Goal: Information Seeking & Learning: Compare options

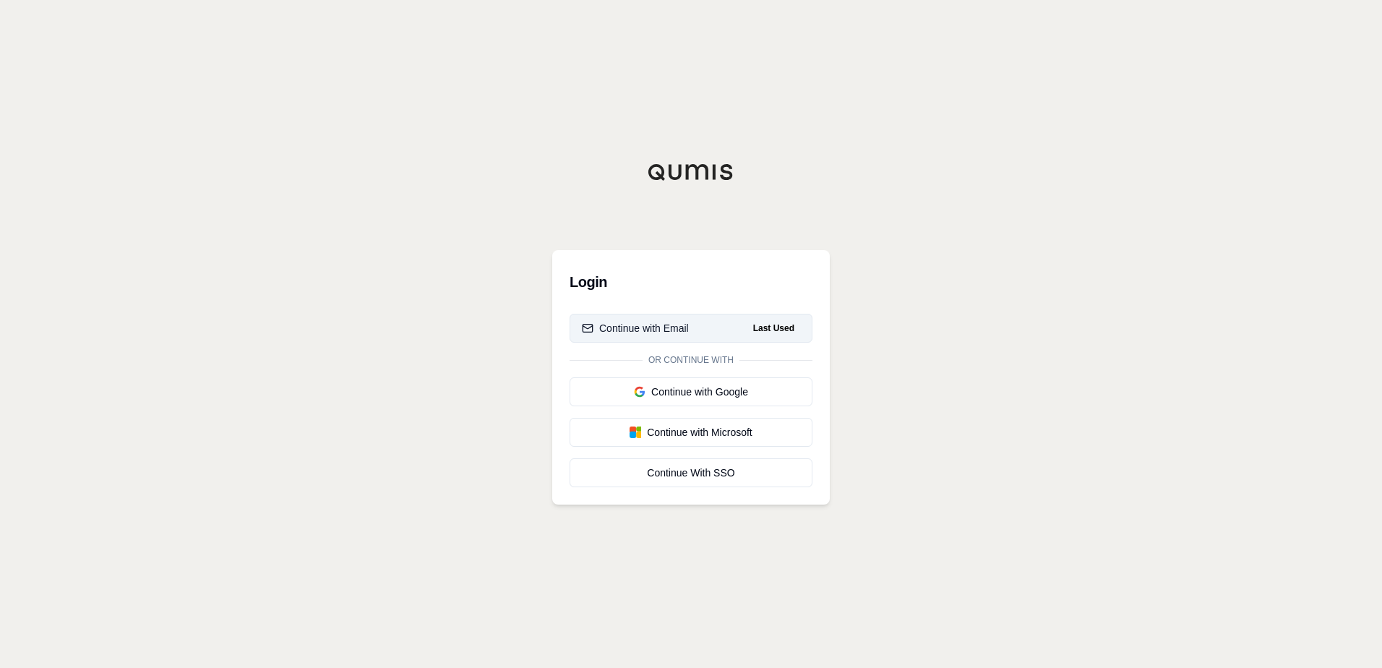
click at [687, 332] on div "Continue with Email" at bounding box center [635, 328] width 107 height 14
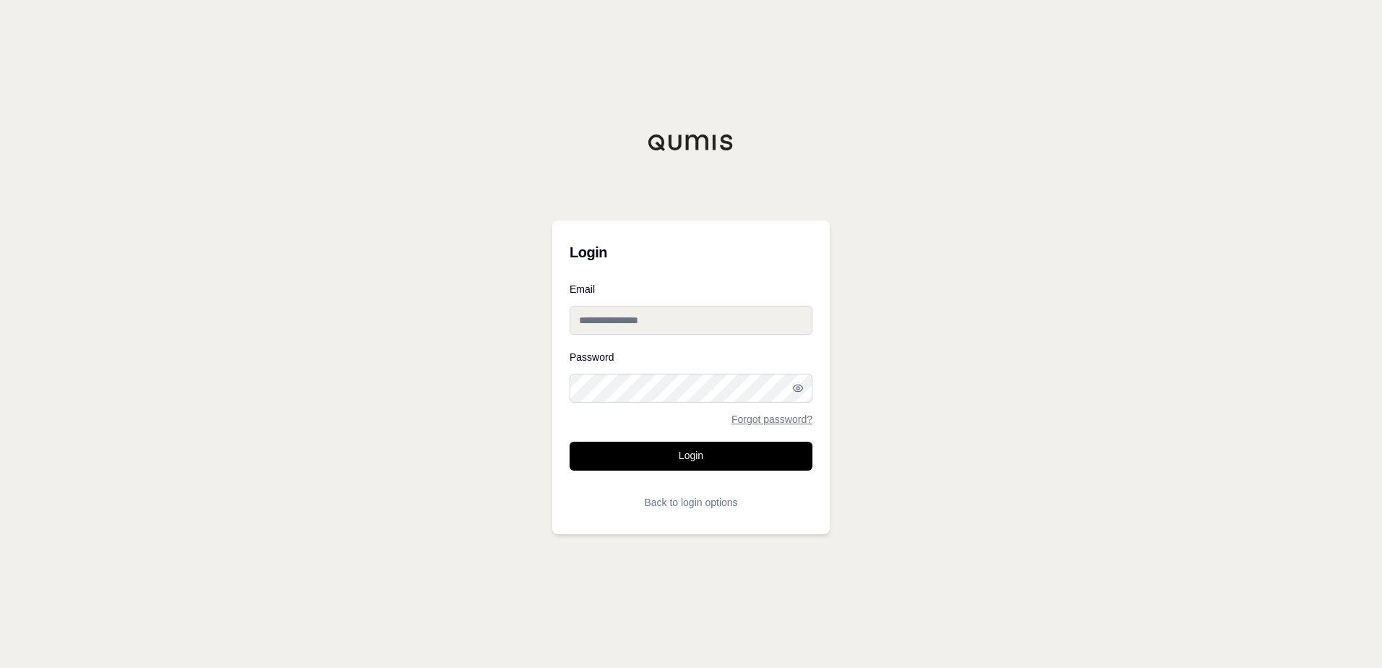
type input "**********"
click at [657, 468] on button "Login" at bounding box center [690, 456] width 243 height 29
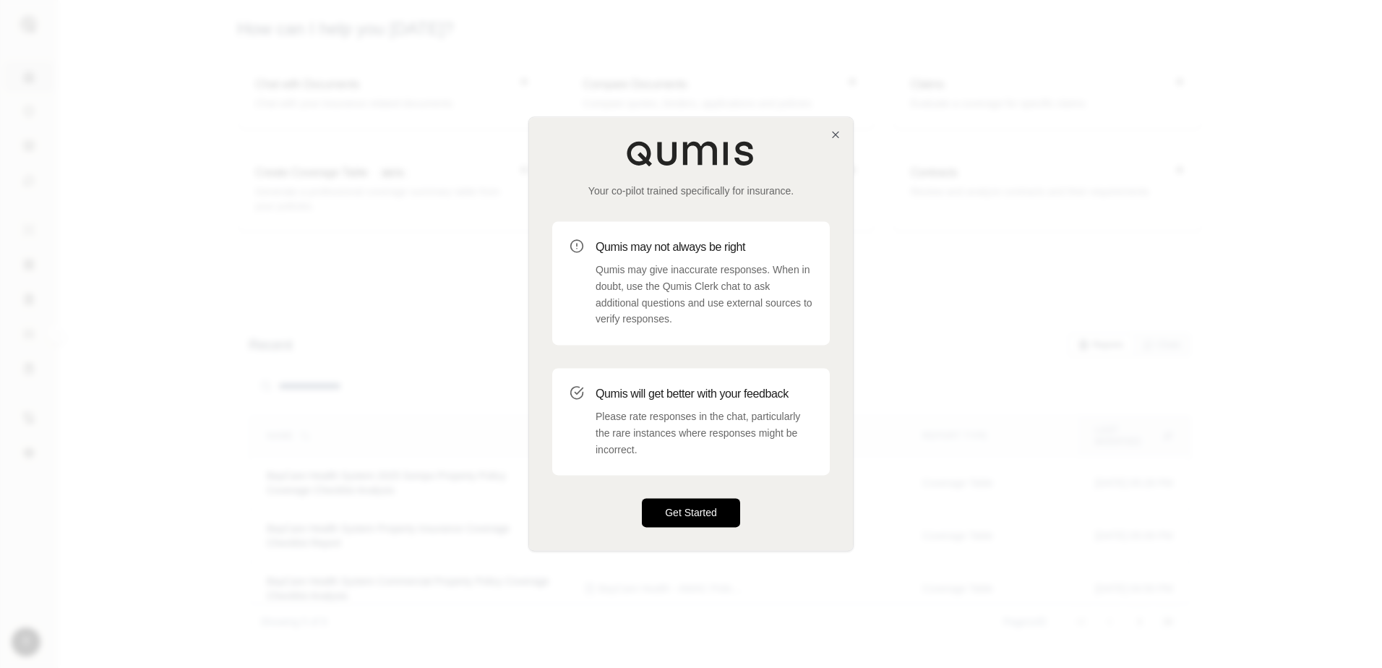
click at [682, 504] on button "Get Started" at bounding box center [691, 513] width 98 height 29
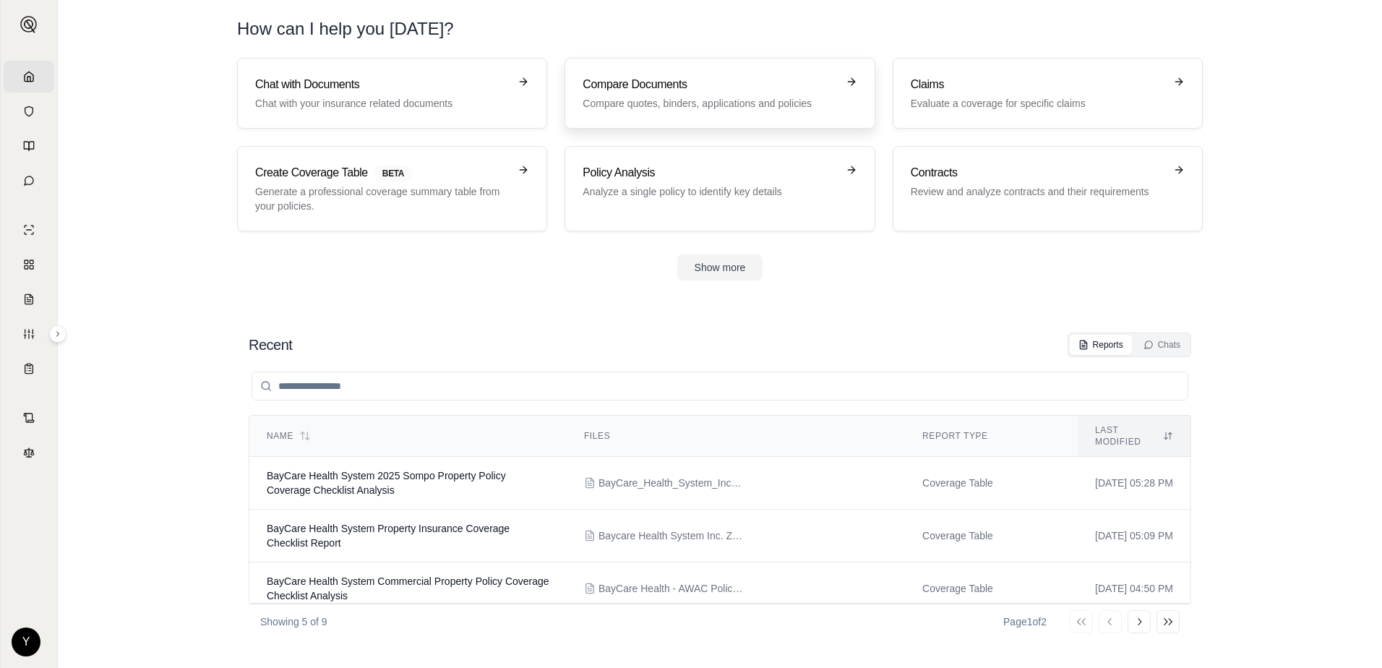
click at [663, 86] on h3 "Compare Documents" at bounding box center [709, 84] width 254 height 17
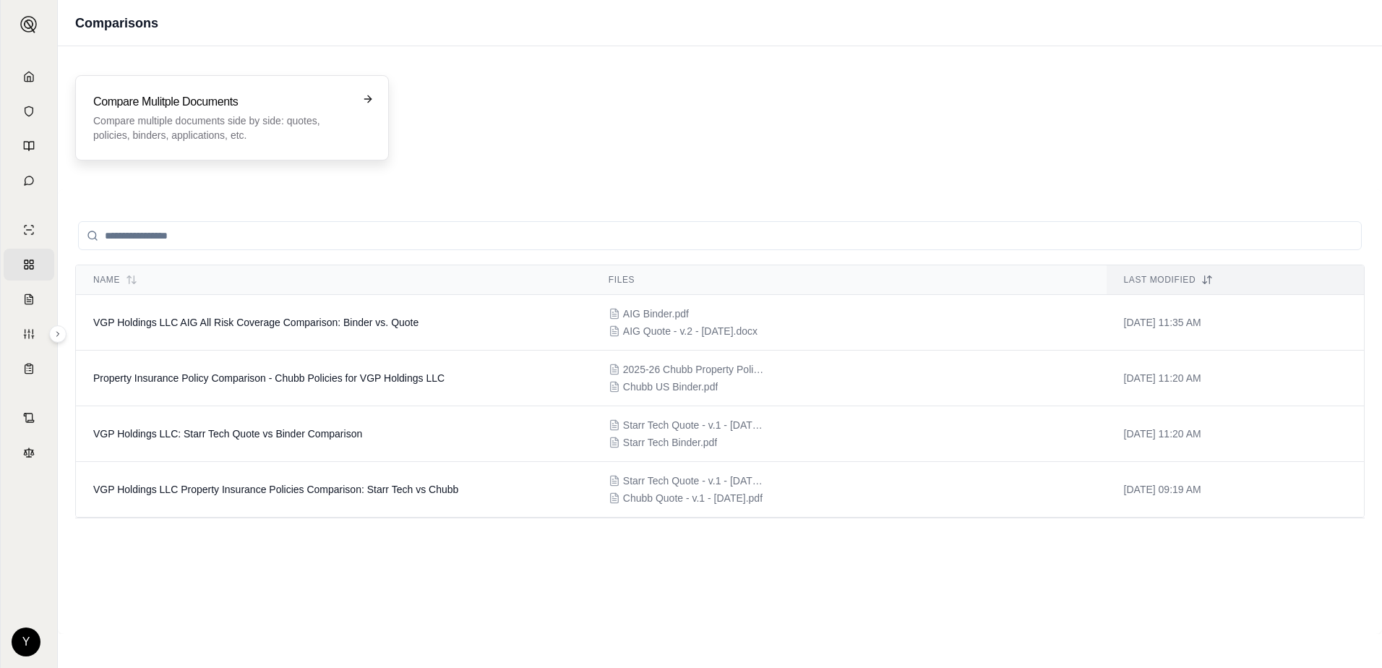
click at [183, 129] on p "Compare multiple documents side by side: quotes, policies, binders, application…" at bounding box center [221, 127] width 257 height 29
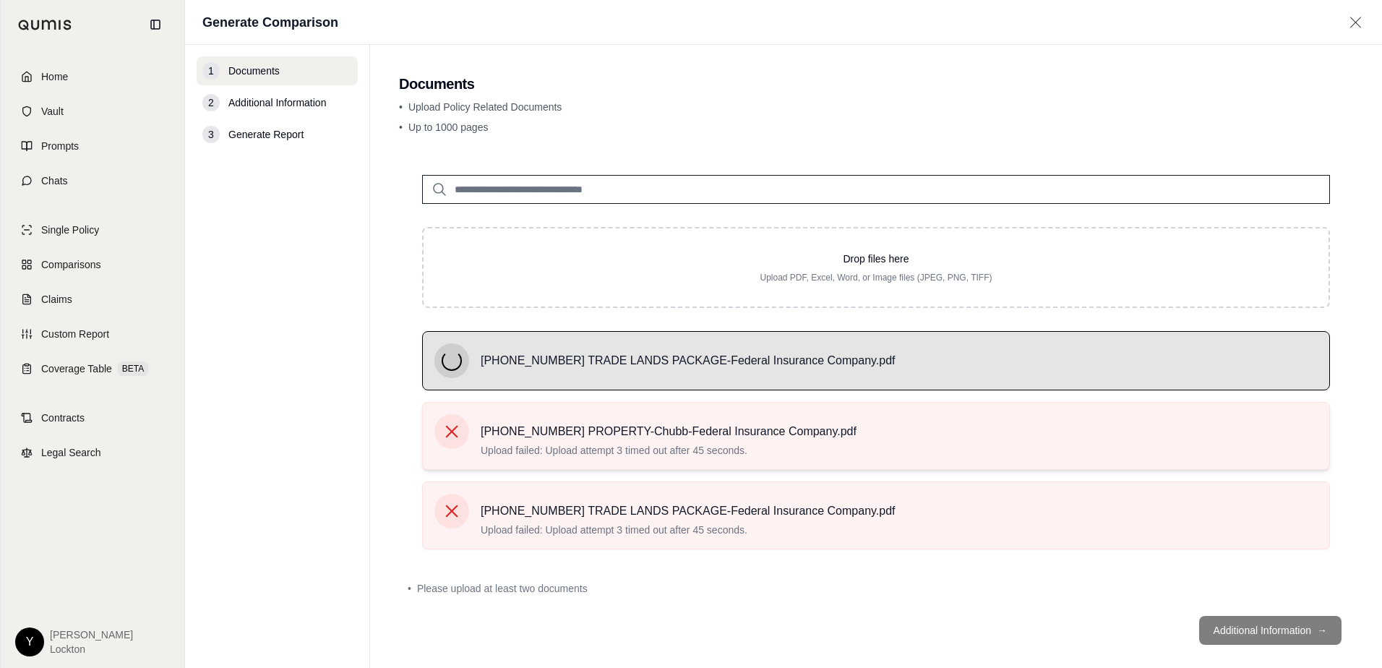
click at [456, 436] on icon at bounding box center [452, 432] width 12 height 12
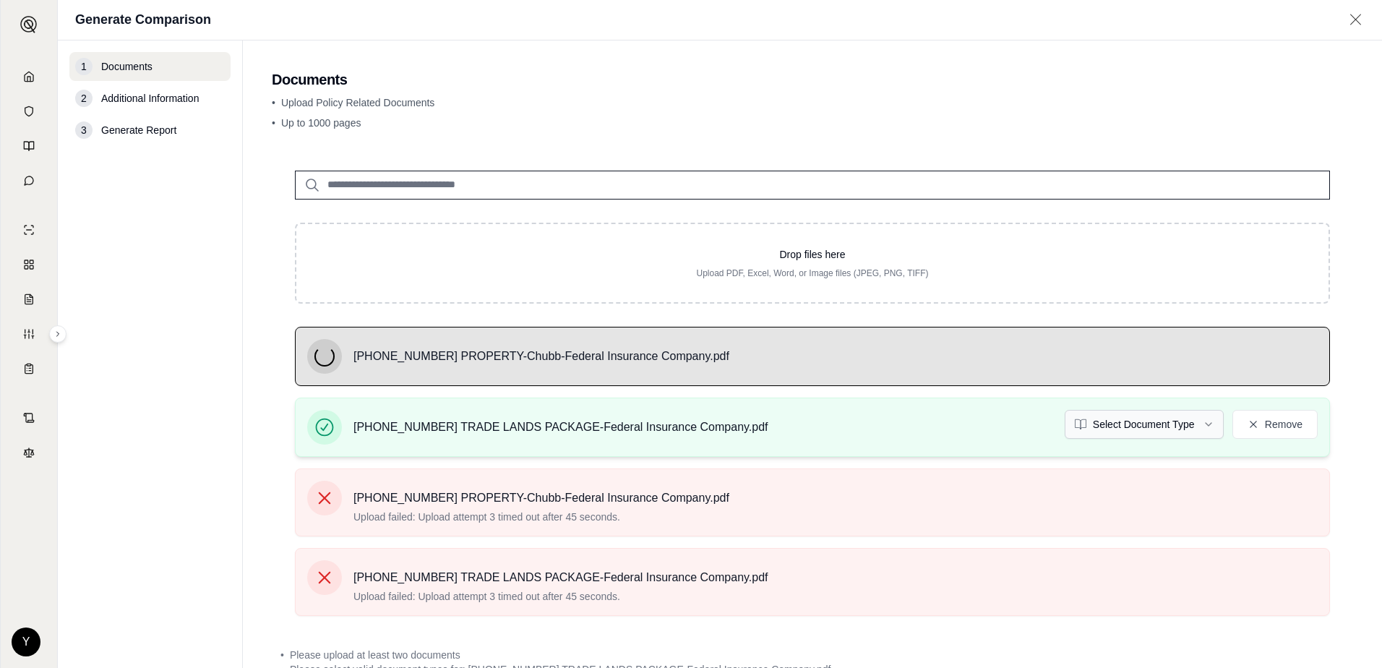
click at [1158, 420] on html "Home Vault Prompts Chats Single Policy Comparisons Claims Custom Report Coverag…" at bounding box center [691, 334] width 1382 height 668
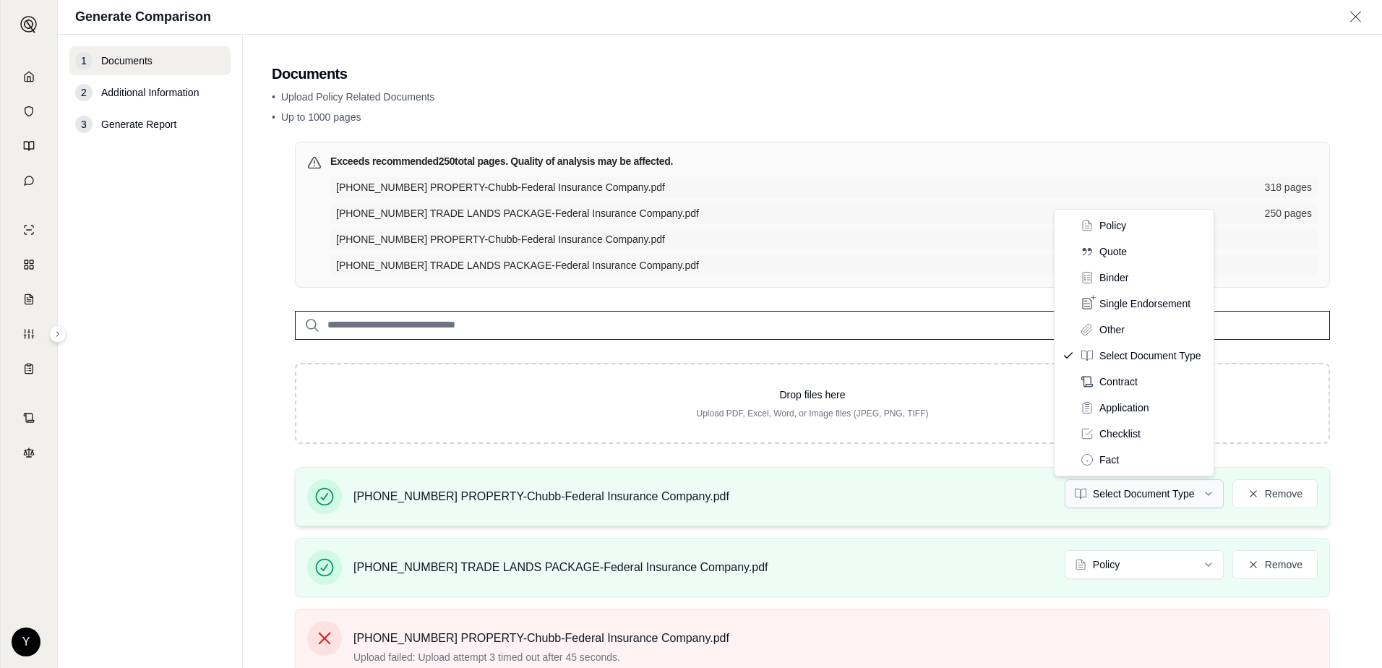
click at [1158, 498] on html "Home Vault Prompts Chats Single Policy Comparisons Claims Custom Report Coverag…" at bounding box center [691, 334] width 1382 height 668
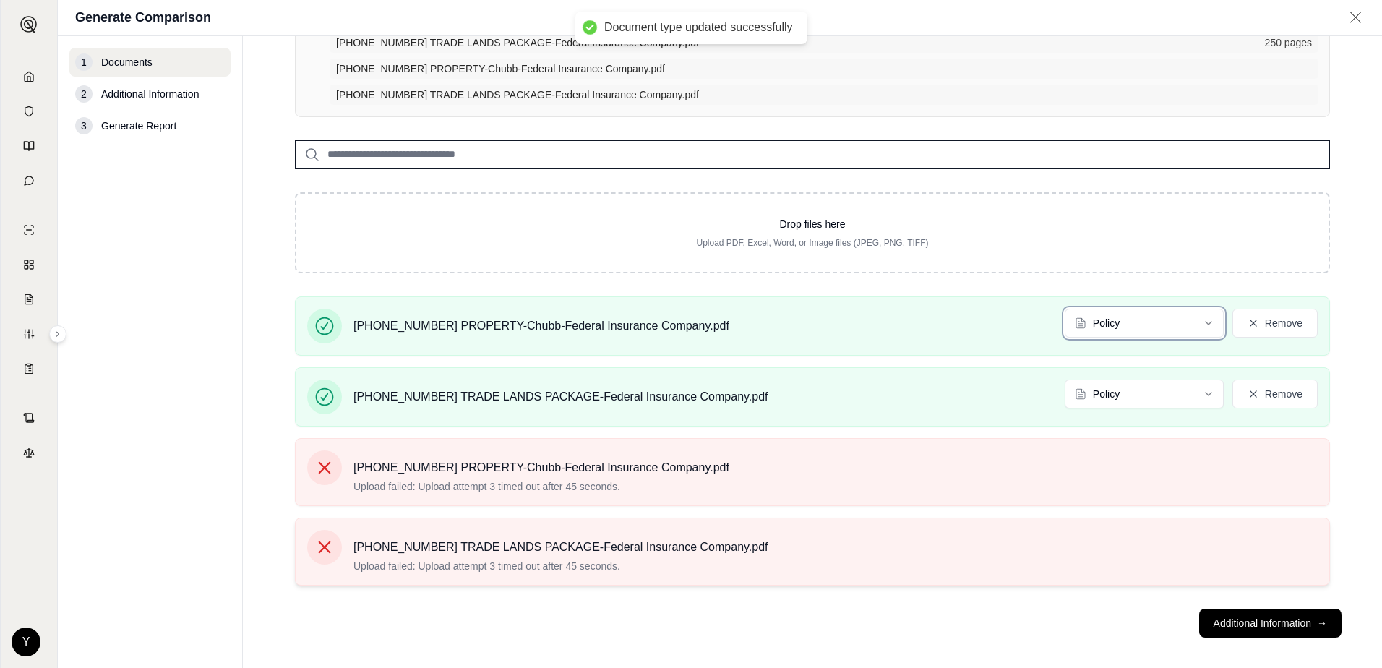
scroll to position [182, 0]
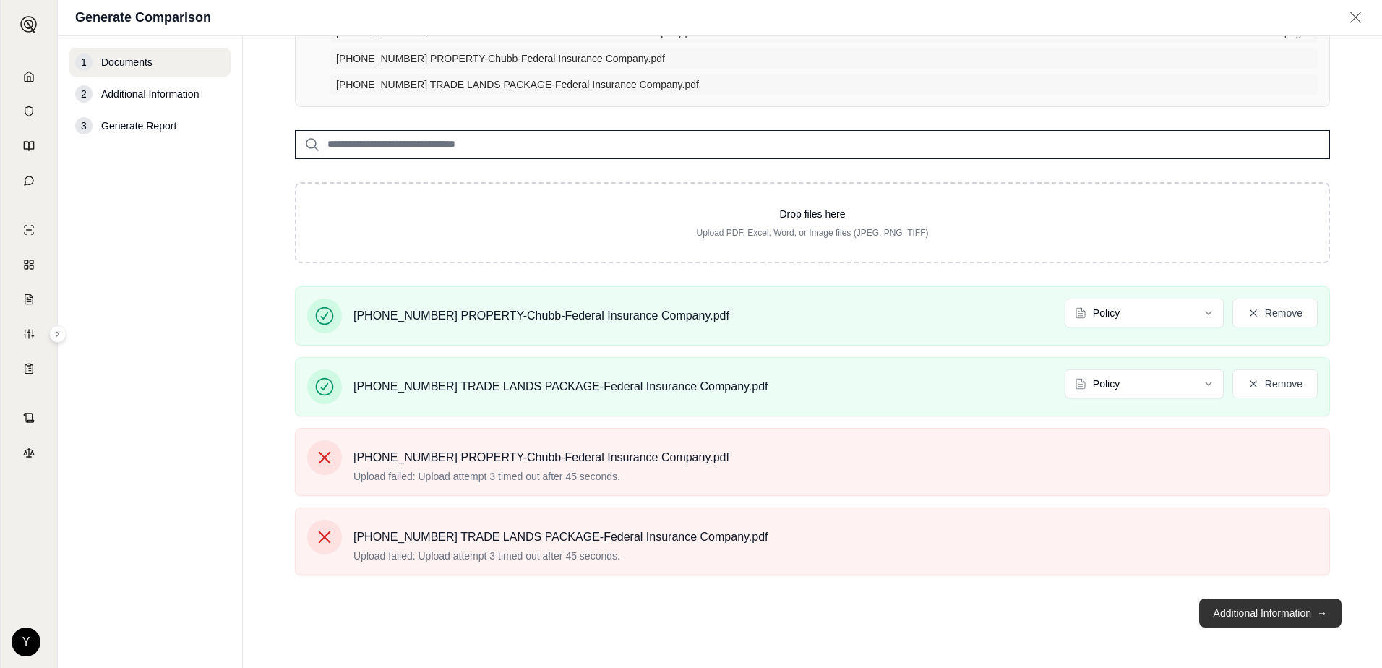
click at [1224, 619] on button "Additional Information →" at bounding box center [1270, 612] width 142 height 29
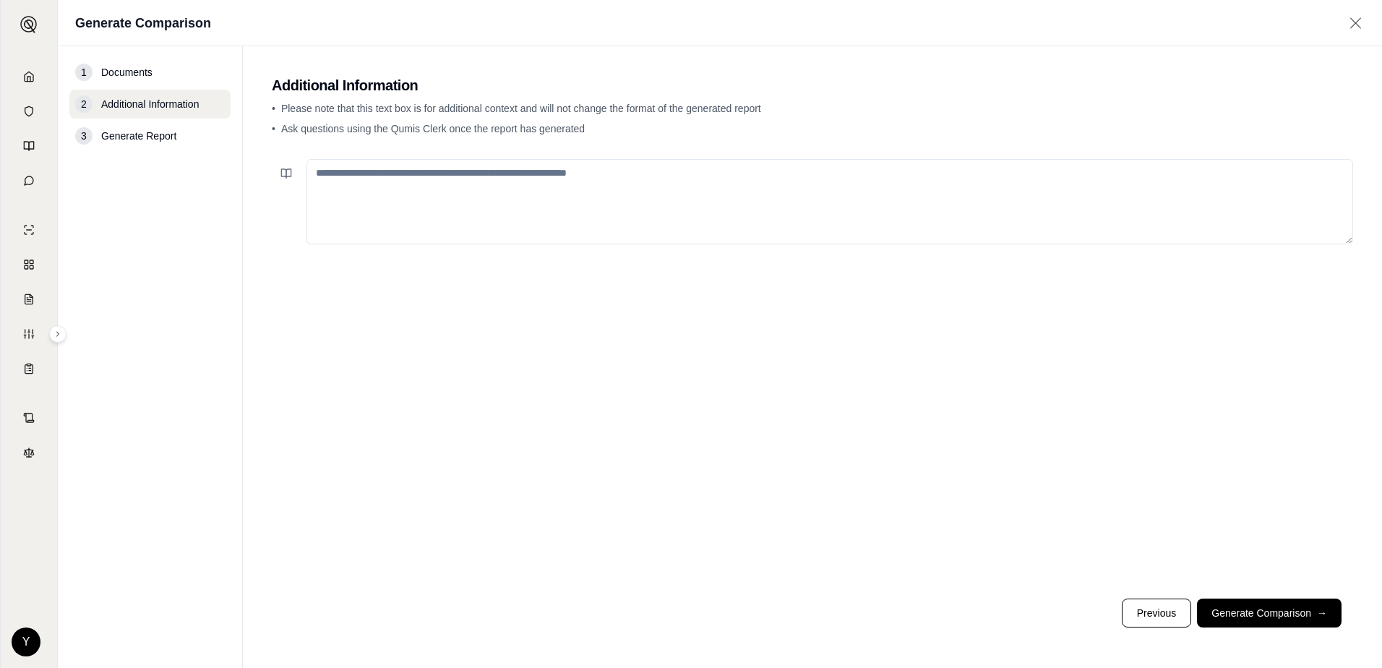
click at [574, 187] on textarea at bounding box center [829, 201] width 1046 height 85
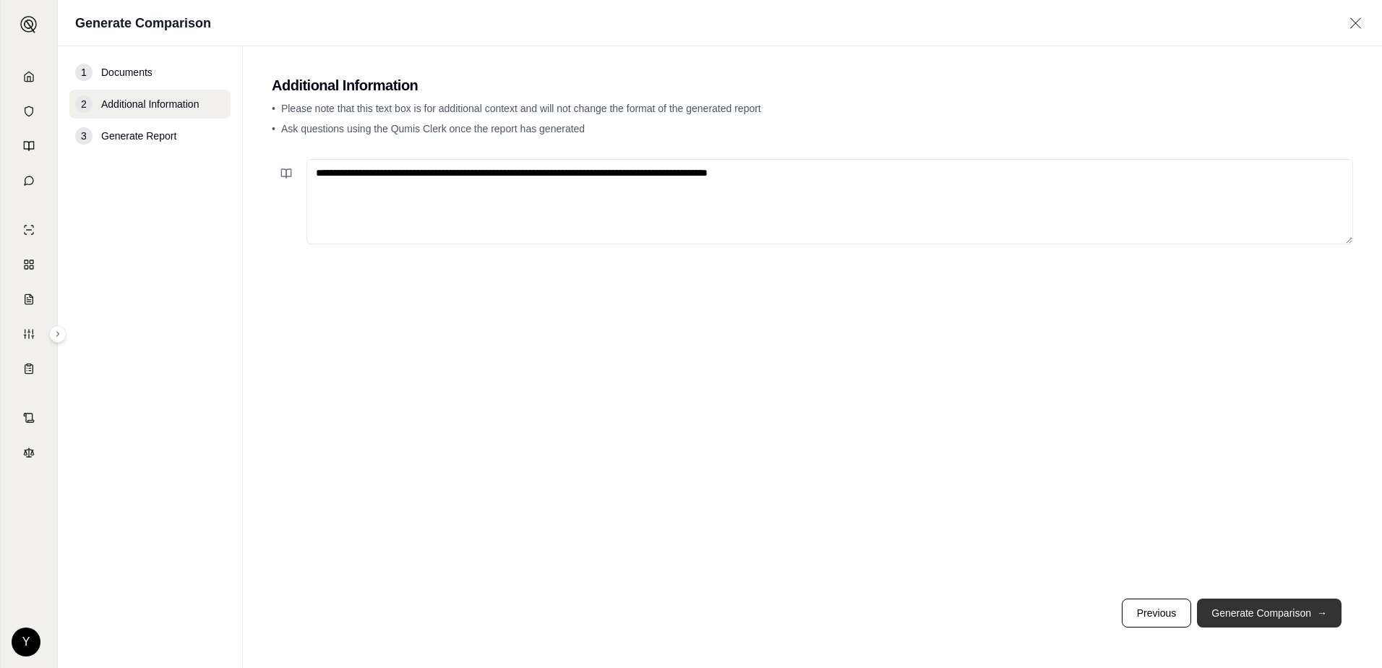
type textarea "**********"
click at [1280, 610] on button "Generate Comparison →" at bounding box center [1269, 612] width 145 height 29
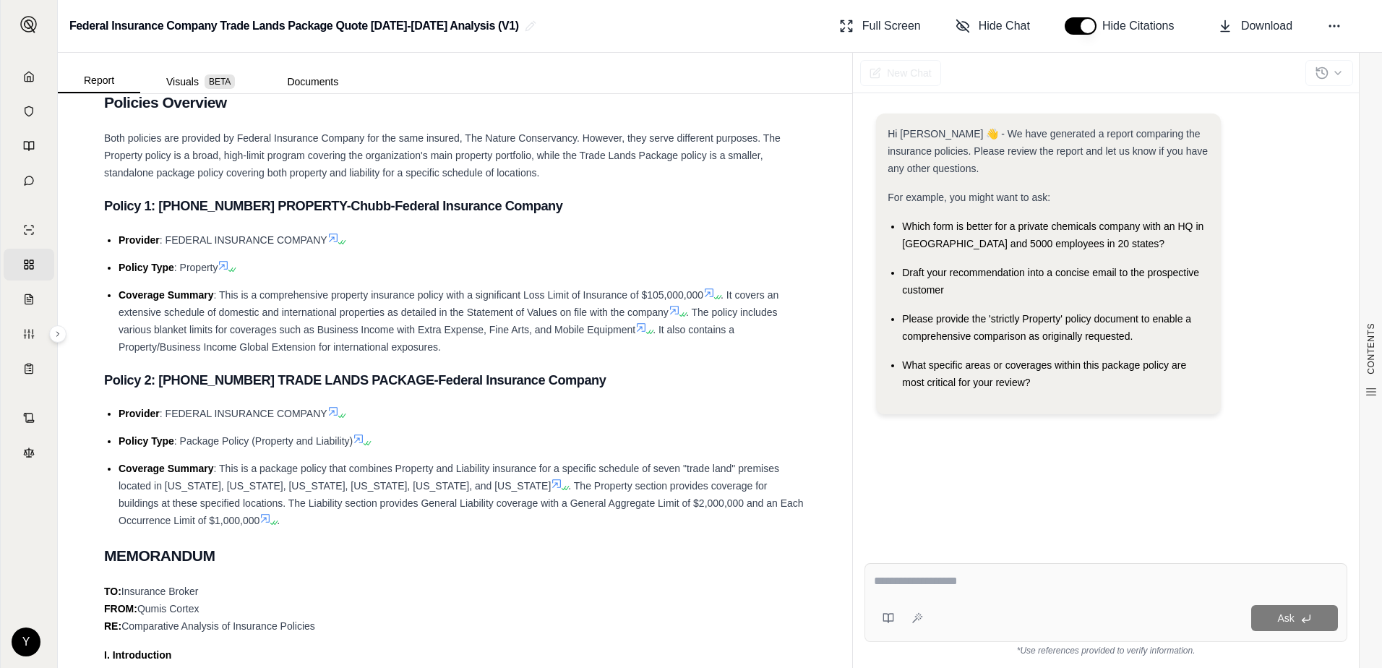
scroll to position [795, 0]
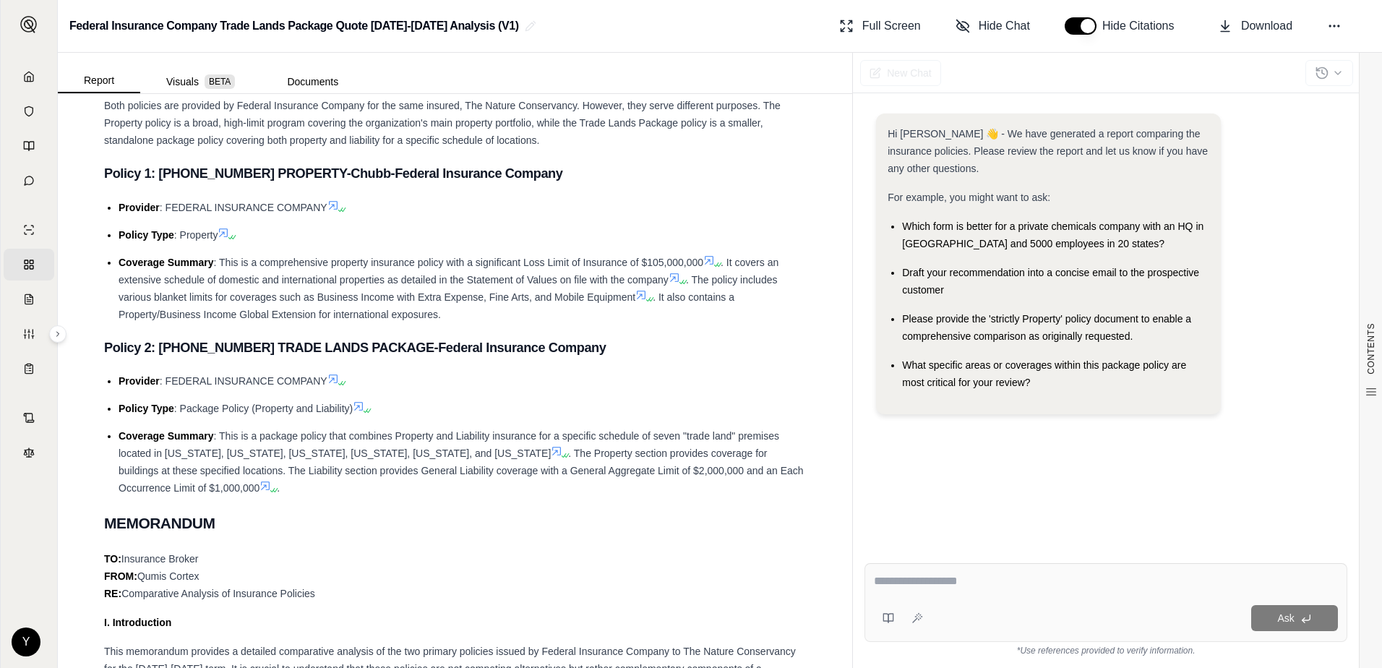
click at [392, 476] on span ". The Property section provides coverage for buildings at these specified locat…" at bounding box center [461, 470] width 685 height 46
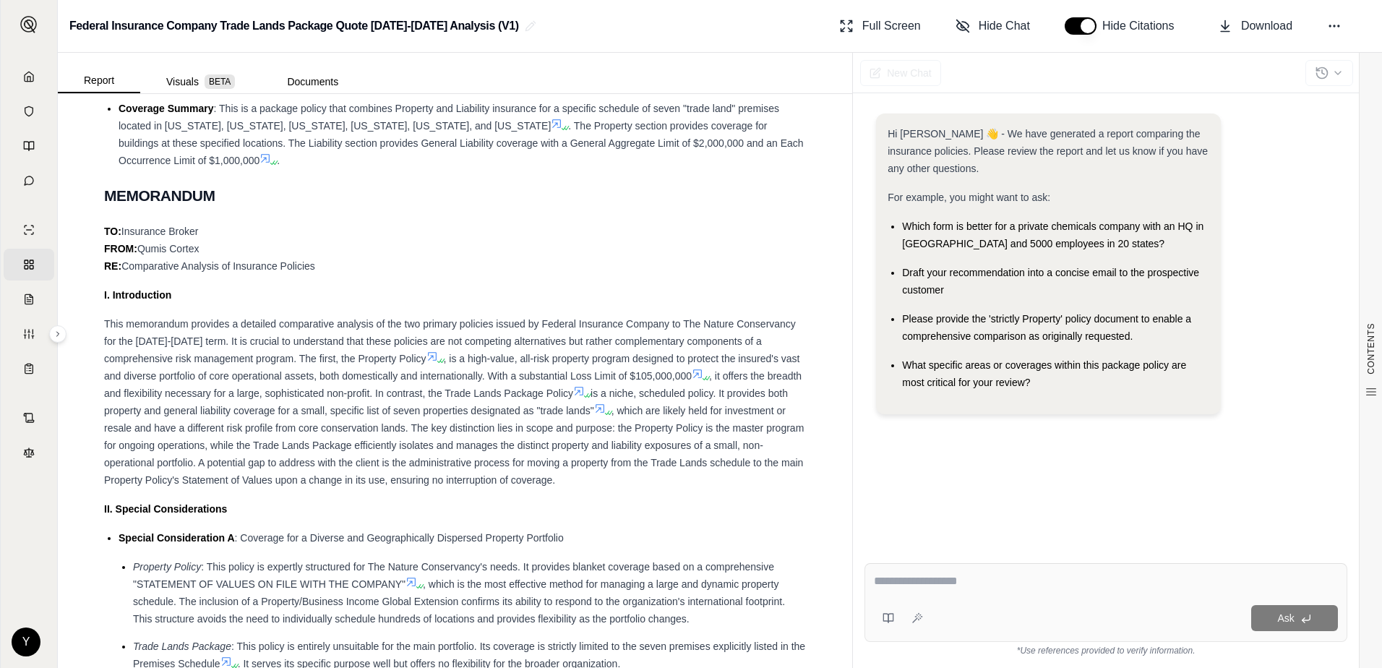
scroll to position [1156, 0]
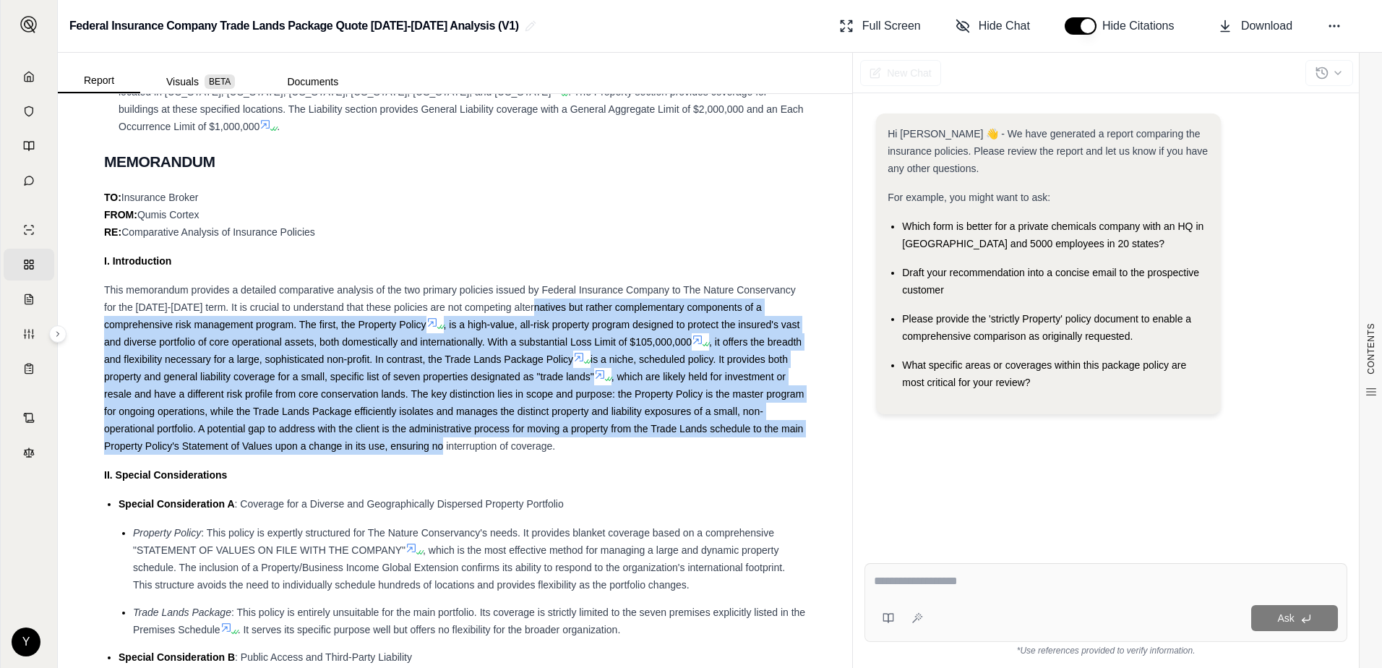
drag, startPoint x: 594, startPoint y: 301, endPoint x: 599, endPoint y: 440, distance: 138.8
click at [599, 440] on div "This memorandum provides a detailed comparative analysis of the two primary pol…" at bounding box center [455, 367] width 702 height 173
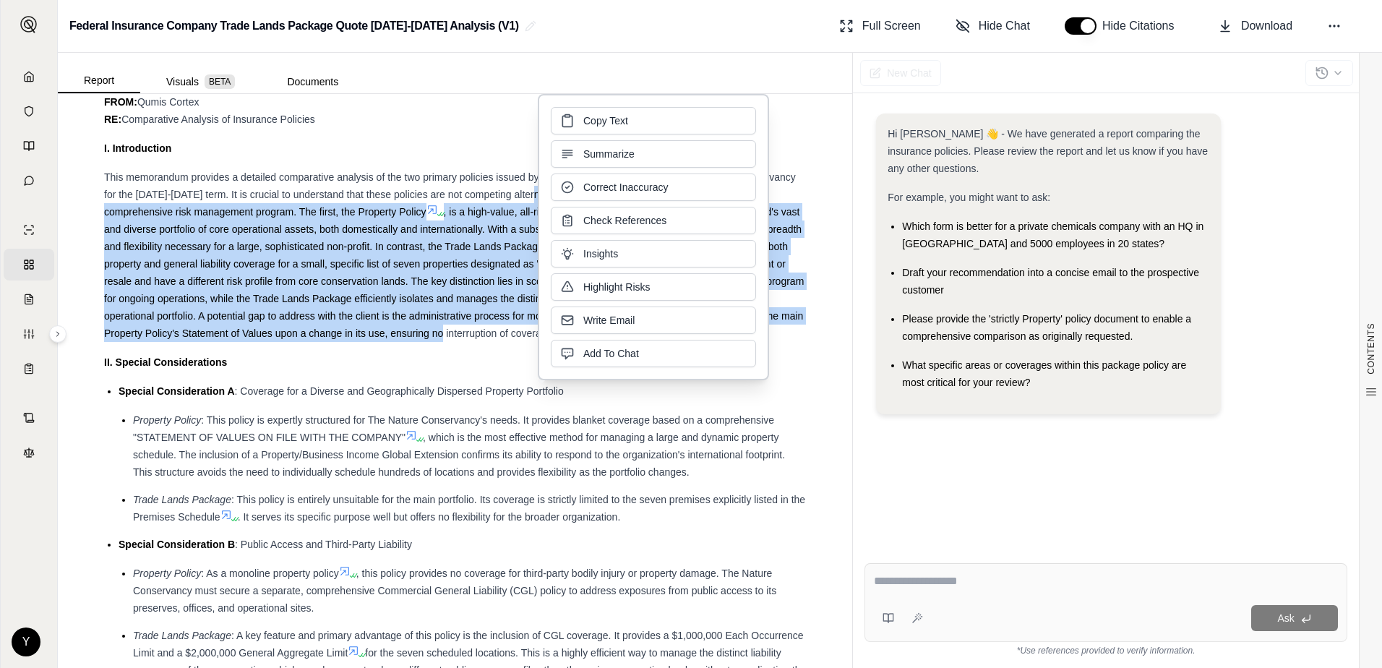
scroll to position [1301, 0]
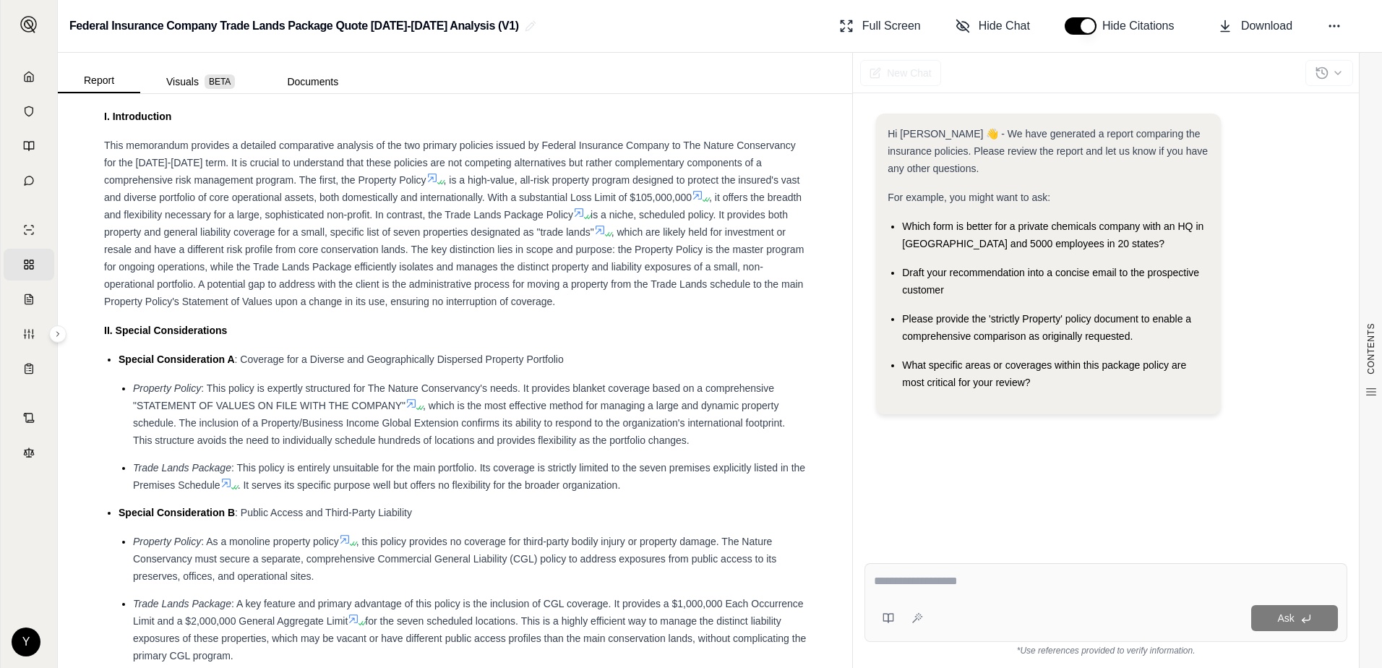
click at [516, 473] on span ": This policy is entirely unsuitable for the main portfolio. Its coverage is st…" at bounding box center [469, 476] width 672 height 29
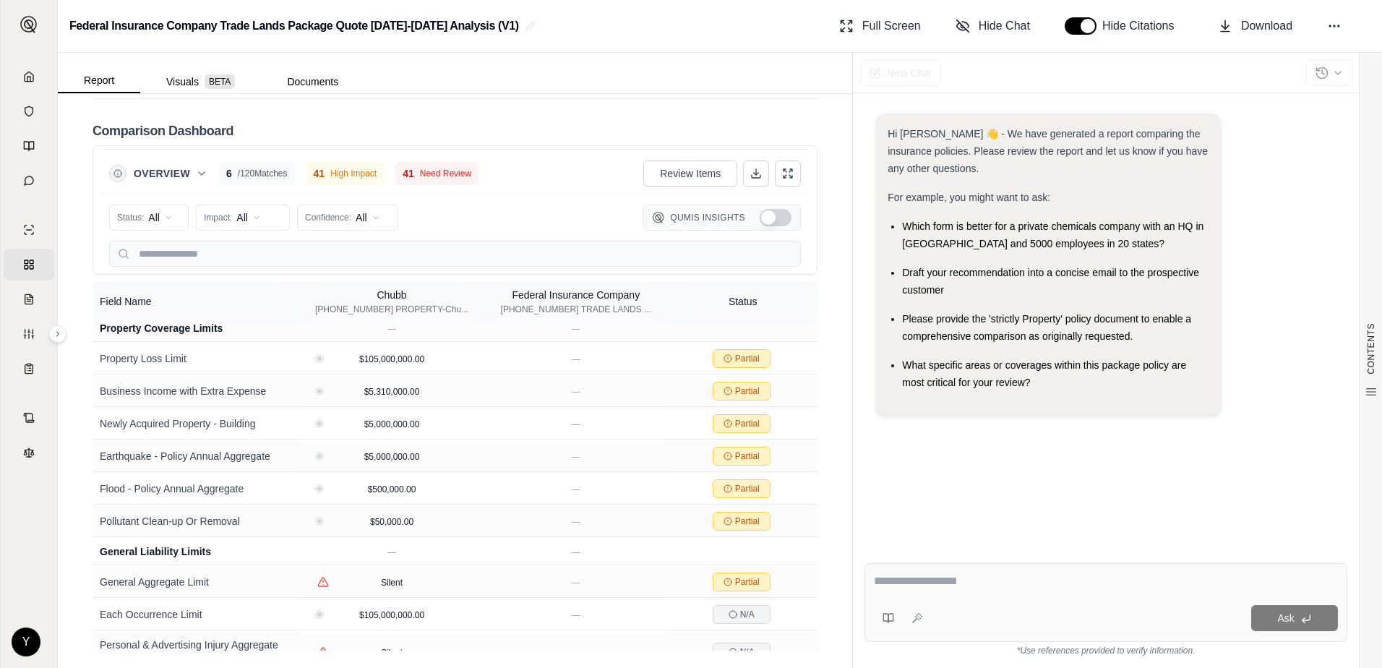
scroll to position [1905, 0]
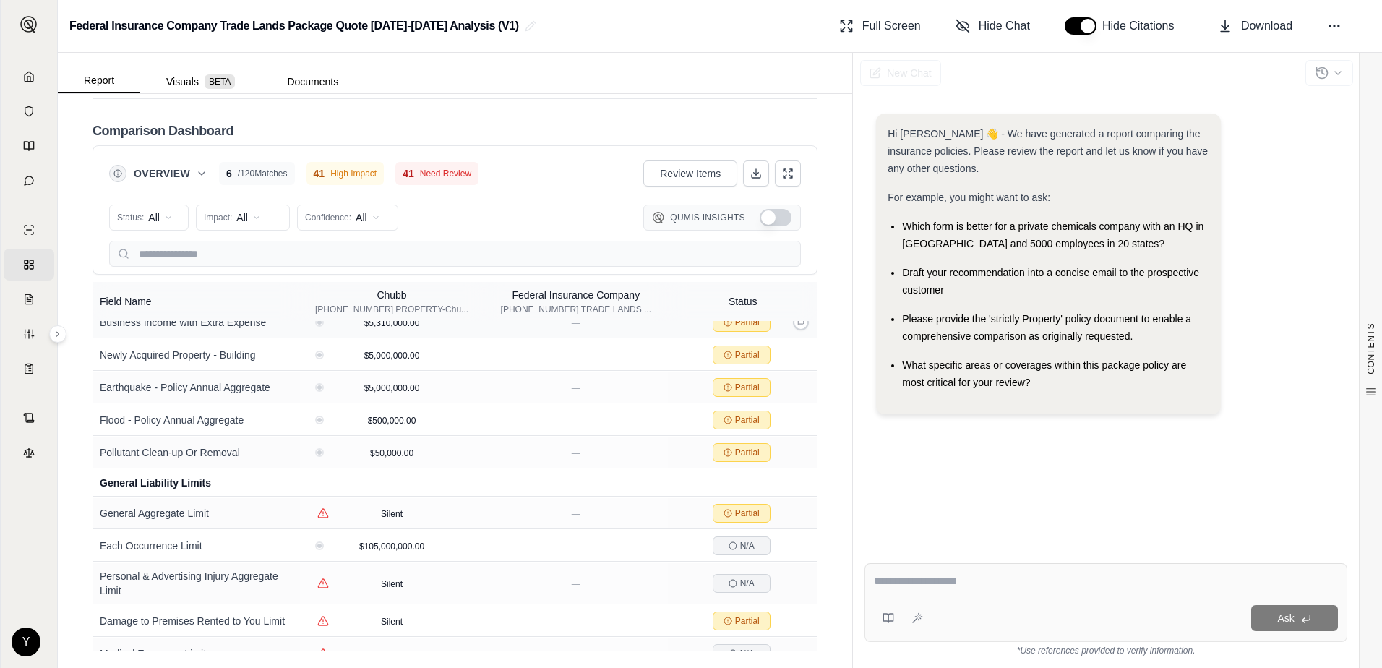
click at [735, 328] on span "Partial" at bounding box center [747, 323] width 25 height 12
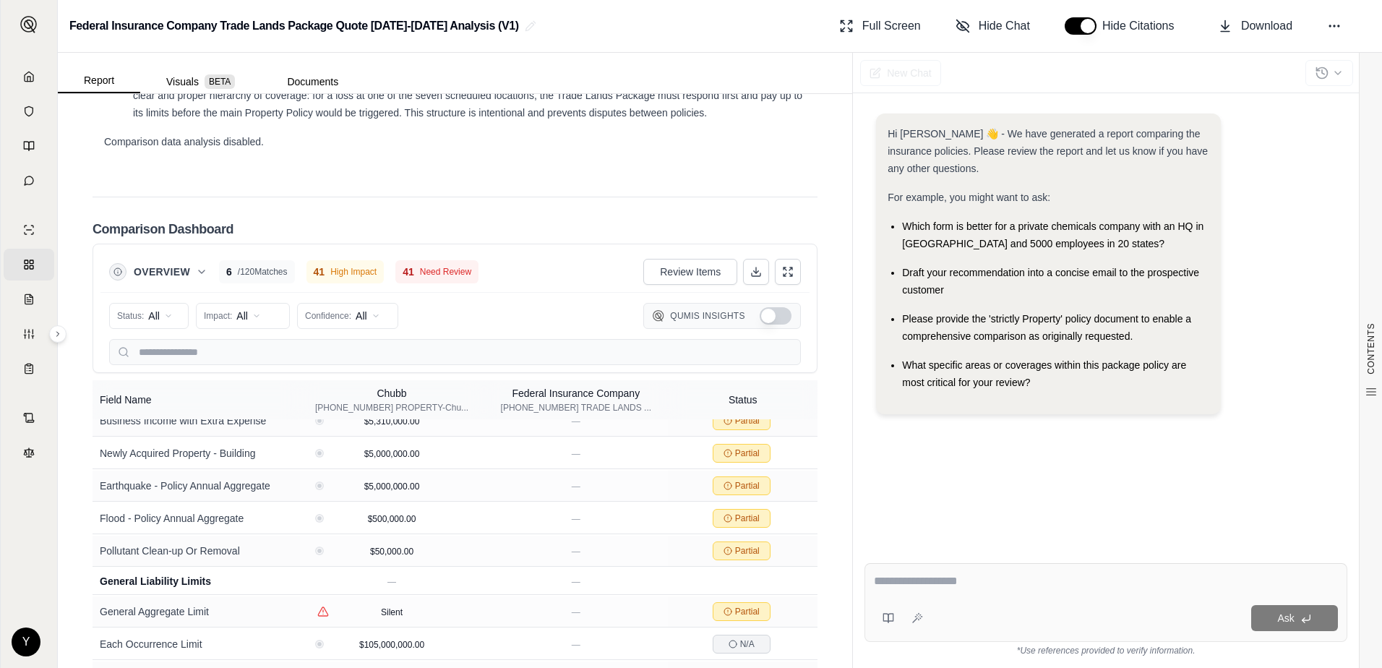
scroll to position [2553, 0]
